Goal: Find contact information: Find contact information

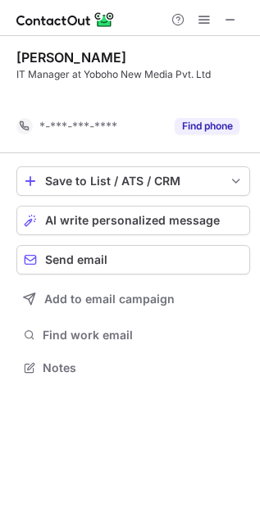
scroll to position [329, 260]
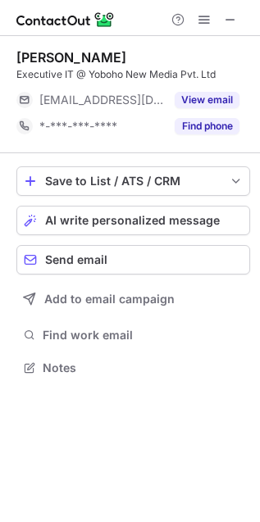
scroll to position [356, 260]
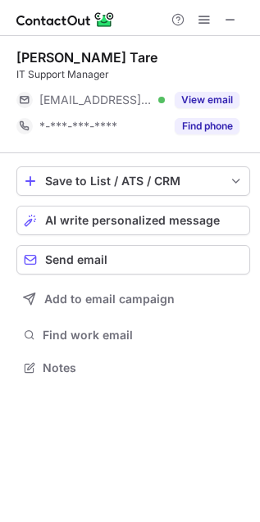
scroll to position [356, 260]
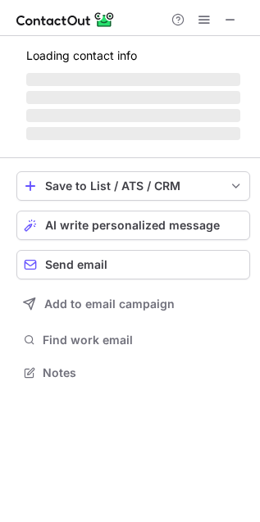
scroll to position [382, 260]
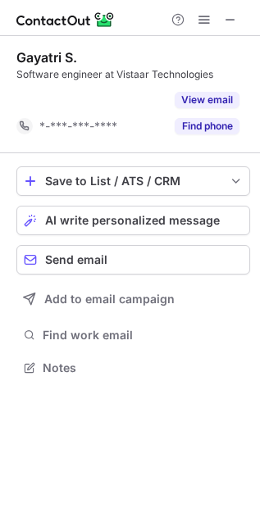
scroll to position [329, 260]
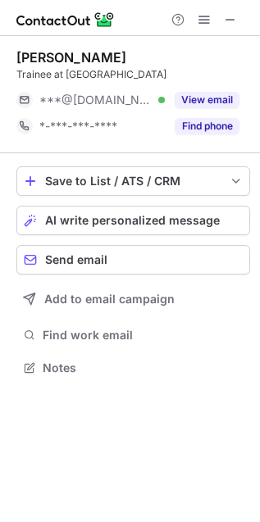
scroll to position [356, 260]
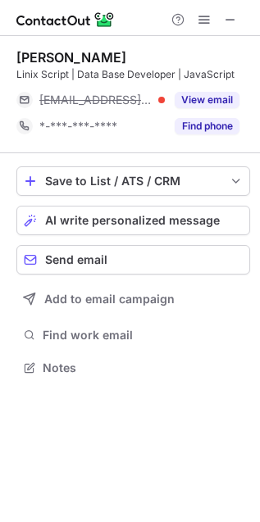
scroll to position [356, 260]
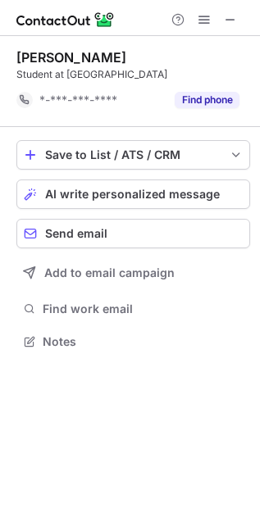
scroll to position [329, 260]
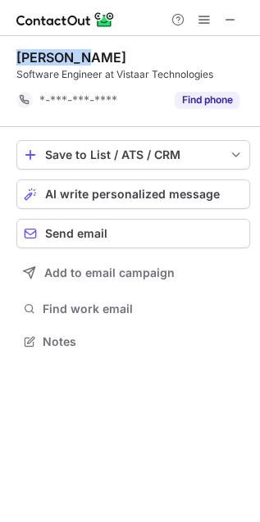
drag, startPoint x: 10, startPoint y: 57, endPoint x: 82, endPoint y: 56, distance: 72.1
click at [82, 56] on div "[PERSON_NAME] Software Engineer at Vistaar Technologies *-***-***-**** Find pho…" at bounding box center [130, 201] width 260 height 330
copy div "Isha Kule"
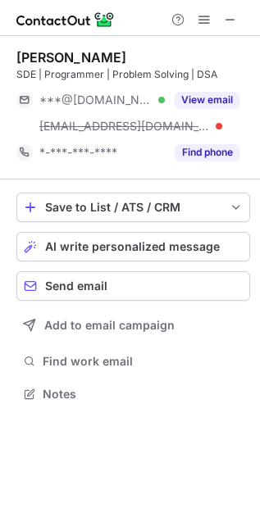
scroll to position [382, 260]
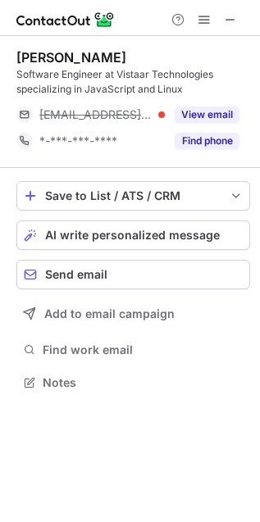
scroll to position [371, 260]
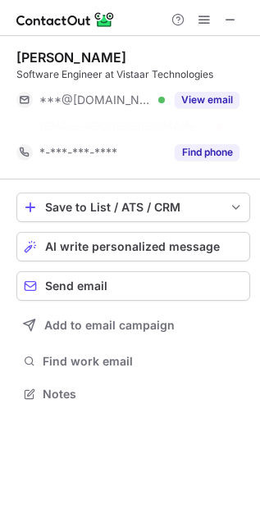
scroll to position [356, 260]
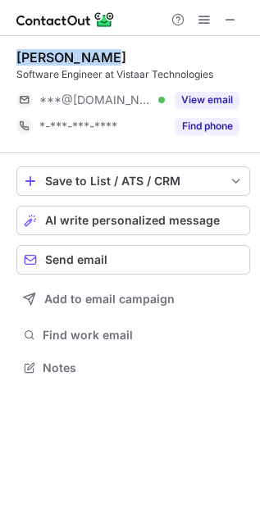
drag, startPoint x: 16, startPoint y: 60, endPoint x: 135, endPoint y: 54, distance: 118.9
click at [135, 54] on div "[PERSON_NAME]" at bounding box center [132, 57] width 233 height 16
copy div "[PERSON_NAME]"
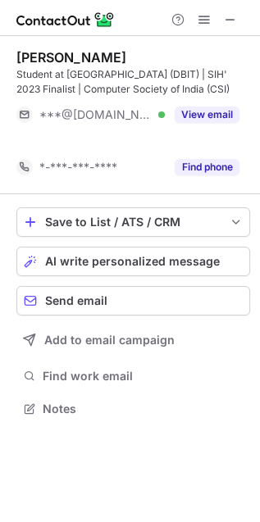
scroll to position [371, 260]
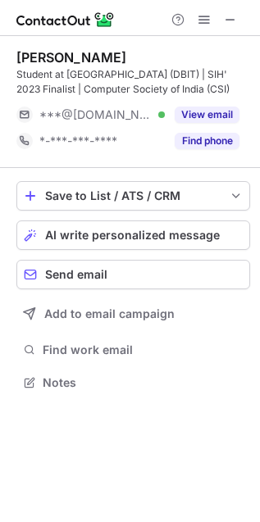
drag, startPoint x: 11, startPoint y: 57, endPoint x: 145, endPoint y: 56, distance: 134.4
click at [145, 56] on div "dhaneshwari tendle Student at Don Bosco Institute of Technology (DBIT) | SIH' 2…" at bounding box center [130, 221] width 260 height 371
copy div "dhaneshwari tendle"
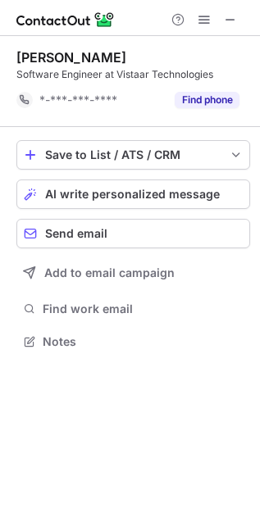
scroll to position [329, 260]
drag, startPoint x: 3, startPoint y: 58, endPoint x: 74, endPoint y: 52, distance: 70.7
click at [74, 52] on div "Isha Kule Software Engineer at Vistaar Technologies *-***-***-**** Find phone S…" at bounding box center [130, 201] width 260 height 330
copy div "Isha Kule"
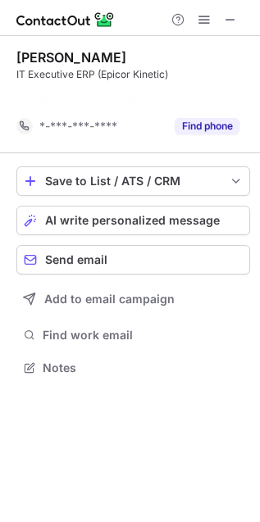
scroll to position [329, 260]
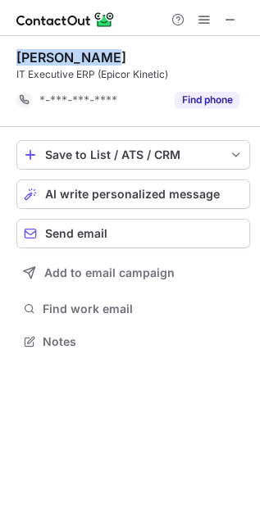
drag, startPoint x: 11, startPoint y: 57, endPoint x: 136, endPoint y: 49, distance: 125.6
click at [136, 49] on div "Abhishek Mor IT Executive ERP (Epicor Kinetic) *-***-***-**** Find phone Save t…" at bounding box center [130, 201] width 260 height 330
copy div "Abhishek Mor"
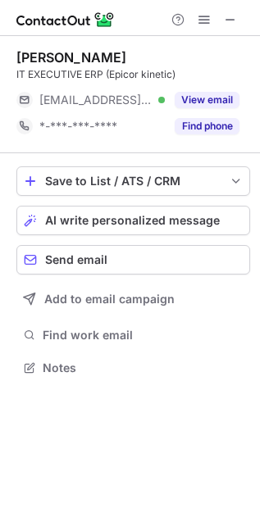
scroll to position [356, 260]
drag, startPoint x: 10, startPoint y: 58, endPoint x: 161, endPoint y: 57, distance: 151.6
click at [161, 57] on div "[PERSON_NAME] IT EXECUTIVE ERP (Epicor kinetic) [EMAIL_ADDRESS][DOMAIN_NAME] Ve…" at bounding box center [130, 214] width 260 height 356
copy div "[PERSON_NAME]"
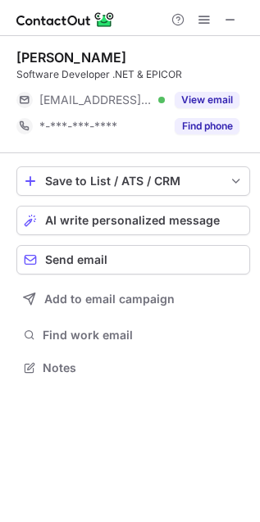
scroll to position [356, 260]
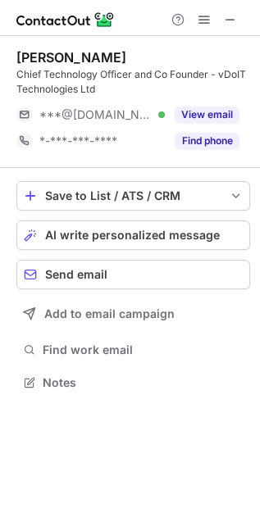
scroll to position [371, 260]
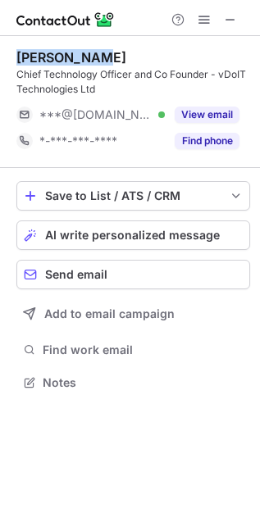
drag, startPoint x: 14, startPoint y: 57, endPoint x: 121, endPoint y: 49, distance: 107.6
click at [121, 49] on div "Neetu Gupta Chief Technology Officer and Co Founder - vDoIT Technologies Ltd **…" at bounding box center [130, 221] width 260 height 371
copy div "Neetu Gupta"
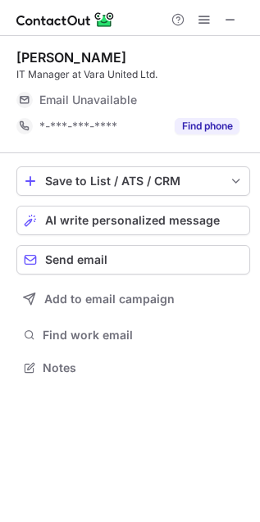
scroll to position [356, 260]
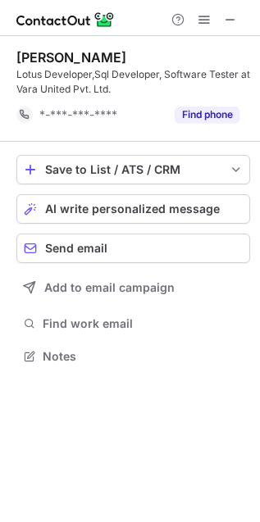
scroll to position [345, 260]
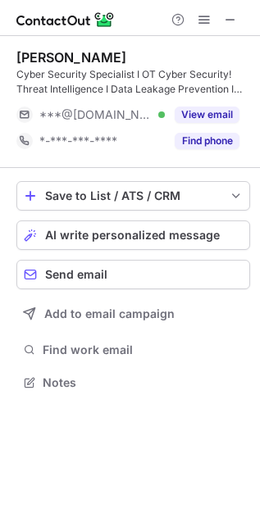
scroll to position [371, 260]
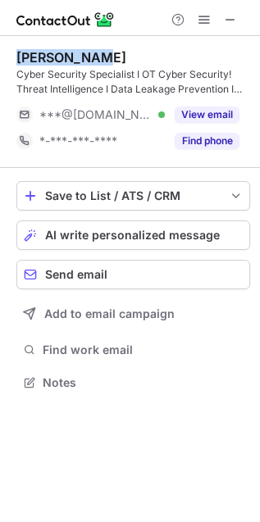
drag, startPoint x: 9, startPoint y: 52, endPoint x: 136, endPoint y: 61, distance: 127.3
click at [136, 61] on div "Manoj Singh Cyber Security Specialist I OT Cyber Security! Threat Intelligence …" at bounding box center [130, 221] width 260 height 371
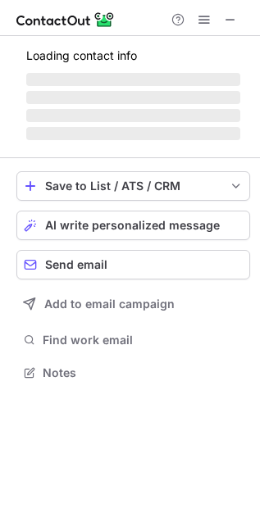
scroll to position [371, 260]
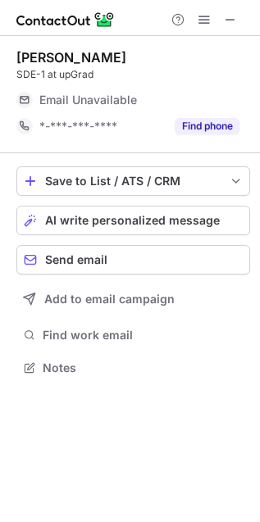
scroll to position [7, 7]
